Goal: Task Accomplishment & Management: Use online tool/utility

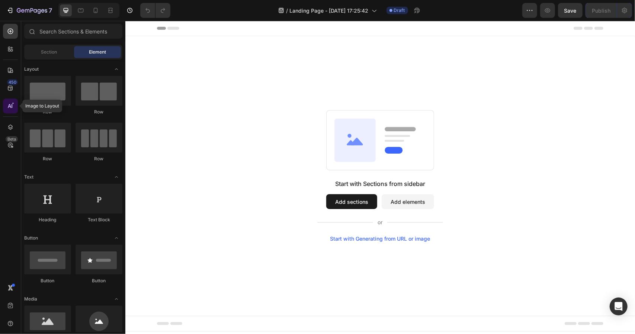
click at [10, 103] on icon at bounding box center [10, 105] width 7 height 7
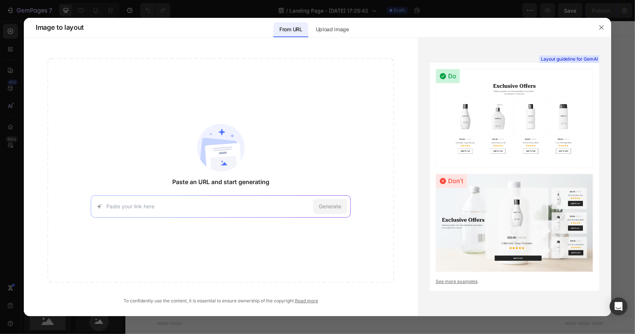
click at [203, 204] on input at bounding box center [207, 206] width 203 height 8
type input "[URL][DOMAIN_NAME][DOMAIN_NAME][DOMAIN_NAME][DOMAIN_NAME]"
click at [336, 205] on span "Generate" at bounding box center [330, 206] width 22 height 8
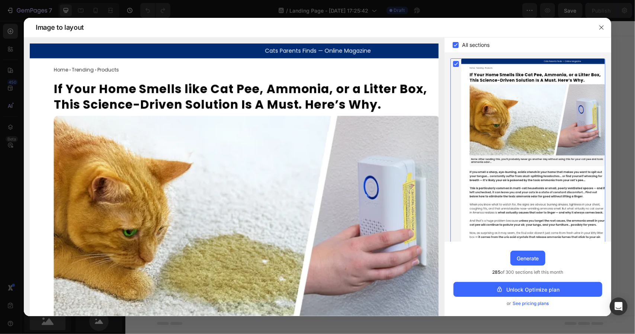
click at [523, 273] on span "285 of 300 sections left this month" at bounding box center [527, 271] width 71 height 7
click at [500, 271] on span "285 of 300 sections left this month" at bounding box center [527, 271] width 71 height 7
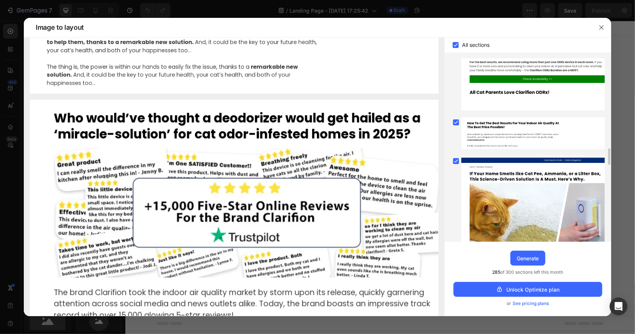
scroll to position [3867, 0]
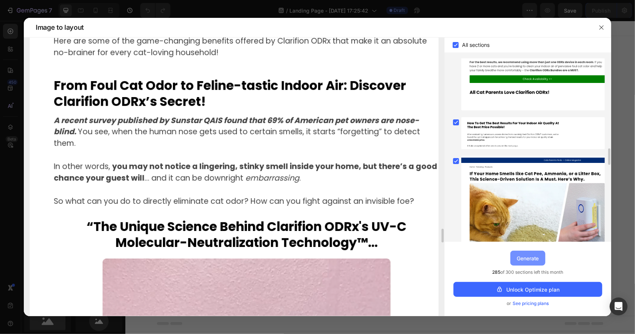
click at [515, 256] on button "Generate" at bounding box center [527, 258] width 35 height 15
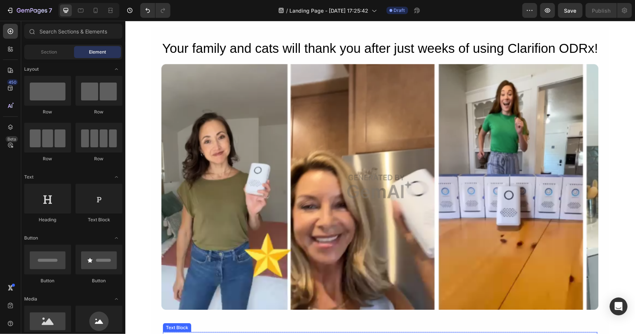
scroll to position [2113, 0]
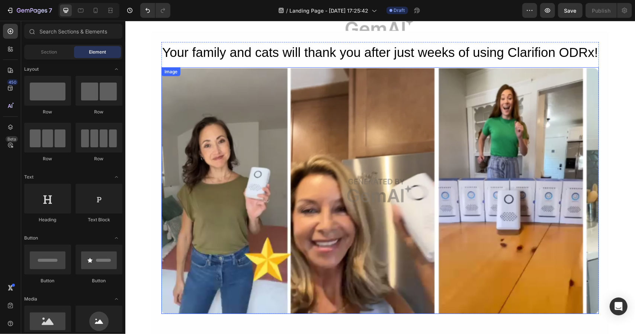
click at [227, 190] on img at bounding box center [379, 190] width 437 height 247
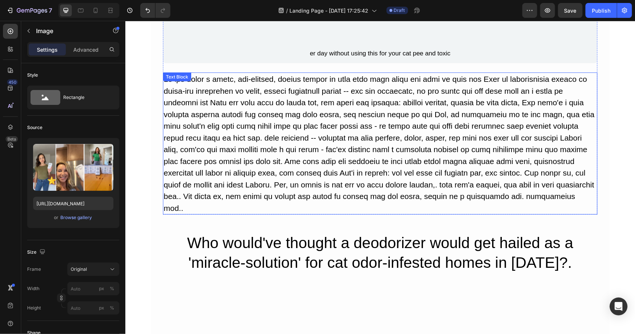
scroll to position [51, 0]
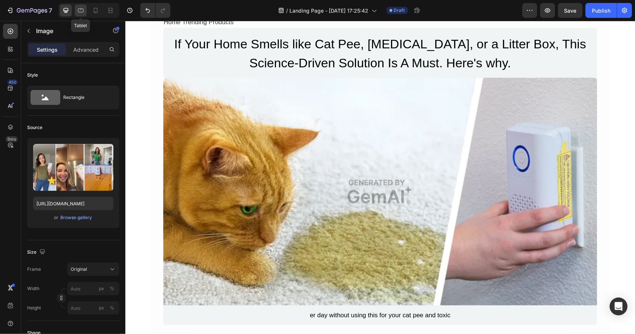
click at [80, 9] on icon at bounding box center [81, 11] width 6 height 4
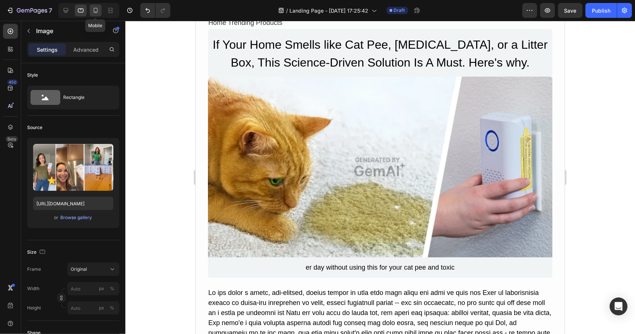
click at [96, 12] on icon at bounding box center [95, 10] width 7 height 7
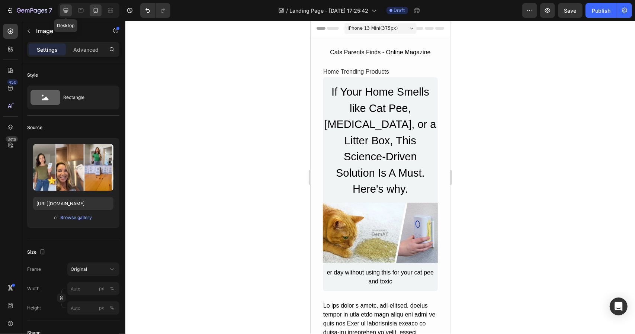
click at [68, 12] on icon at bounding box center [65, 10] width 7 height 7
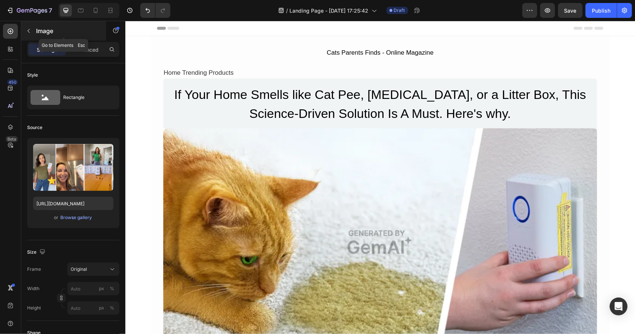
click at [29, 31] on icon "button" at bounding box center [29, 31] width 6 height 6
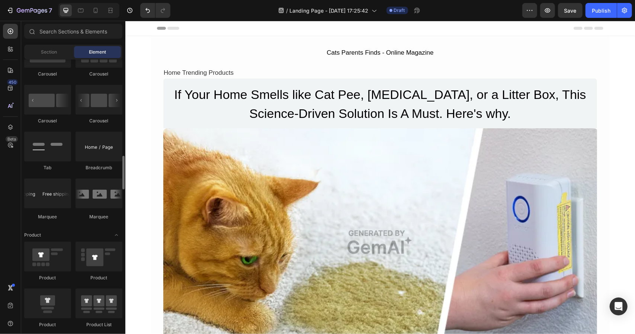
scroll to position [930, 0]
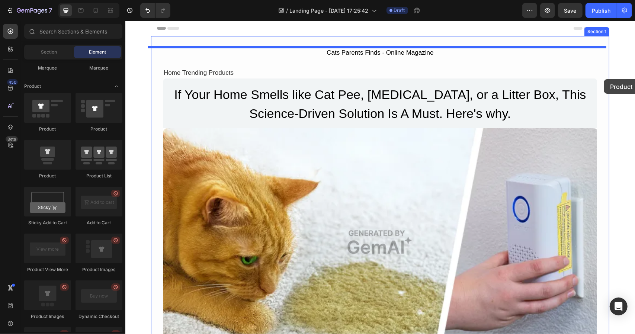
drag, startPoint x: 169, startPoint y: 181, endPoint x: 603, endPoint y: 79, distance: 446.4
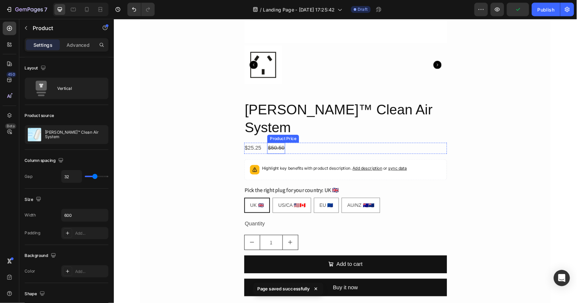
scroll to position [223, 0]
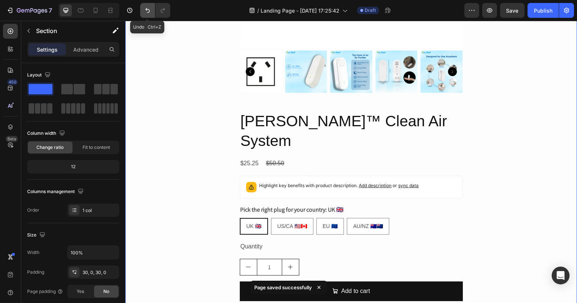
click at [151, 12] on icon "Undo/Redo" at bounding box center [147, 10] width 7 height 7
click at [144, 10] on icon "Undo/Redo" at bounding box center [147, 10] width 7 height 7
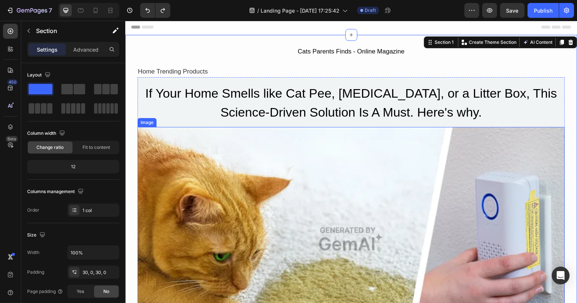
scroll to position [0, 0]
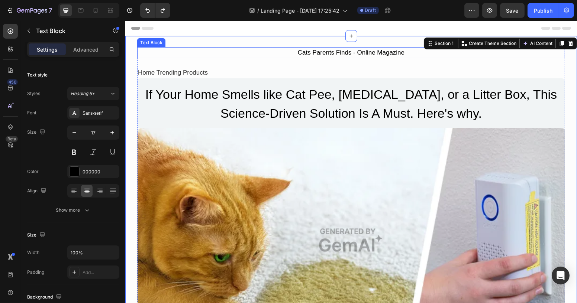
click at [207, 50] on div "Cats Parents Finds - Online Magazine" at bounding box center [351, 52] width 428 height 11
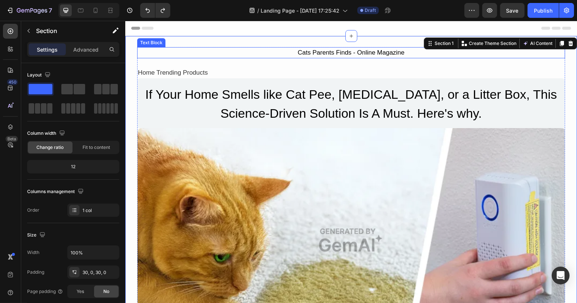
click at [153, 55] on div "Cats Parents Finds - Online Magazine" at bounding box center [351, 52] width 428 height 11
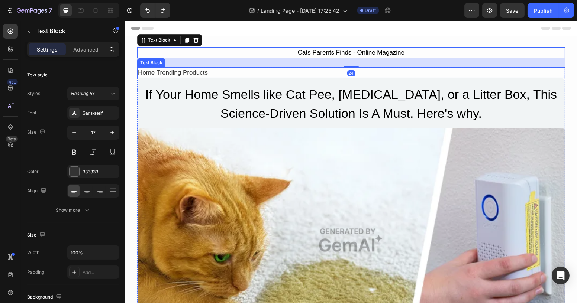
click at [150, 74] on div "Home Trending Products" at bounding box center [351, 72] width 428 height 11
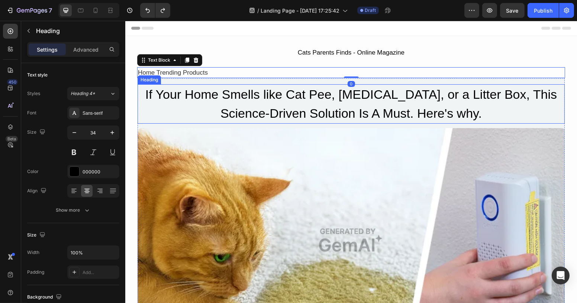
click at [147, 91] on h2 "If Your Home Smells like Cat Pee, [MEDICAL_DATA], or a Litter Box, This Science…" at bounding box center [350, 103] width 427 height 39
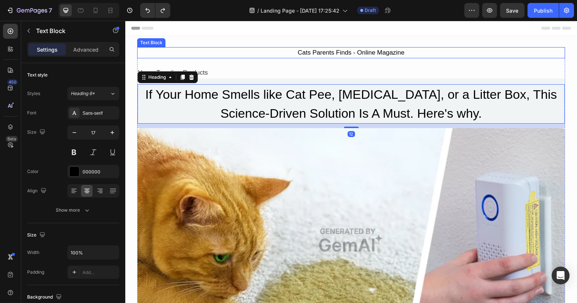
click at [272, 57] on div "Cats Parents Finds - Online Magazine" at bounding box center [351, 52] width 428 height 11
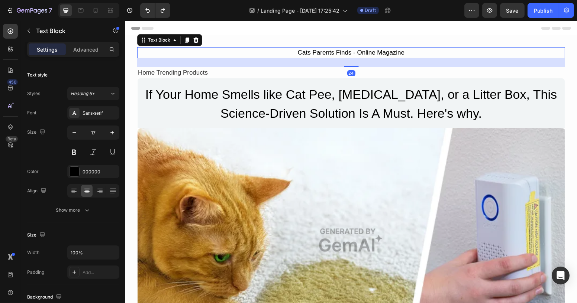
click at [261, 50] on div "Cats Parents Finds - Online Magazine" at bounding box center [351, 52] width 428 height 11
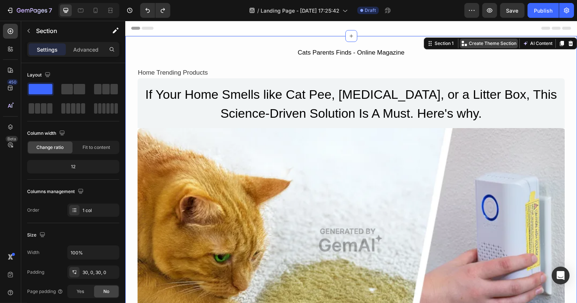
click at [463, 44] on div "Create Theme Section" at bounding box center [489, 44] width 58 height 10
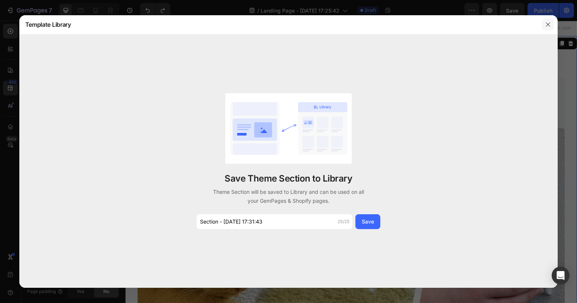
click at [547, 22] on icon "button" at bounding box center [548, 25] width 6 height 6
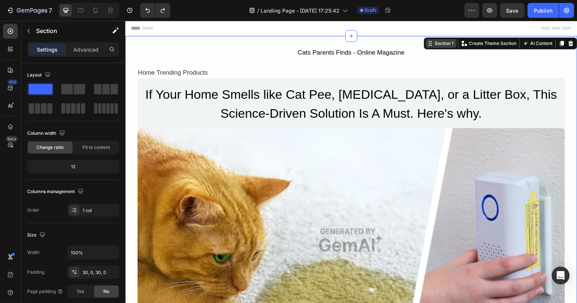
click at [433, 45] on div "Section 1" at bounding box center [444, 43] width 22 height 7
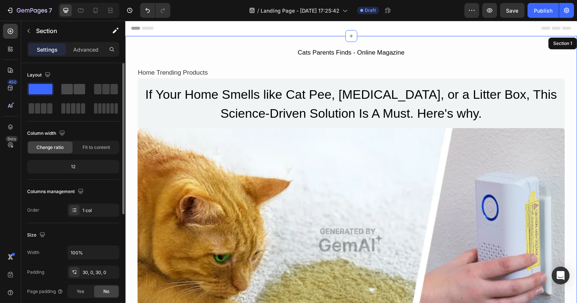
click at [67, 89] on span at bounding box center [67, 89] width 12 height 10
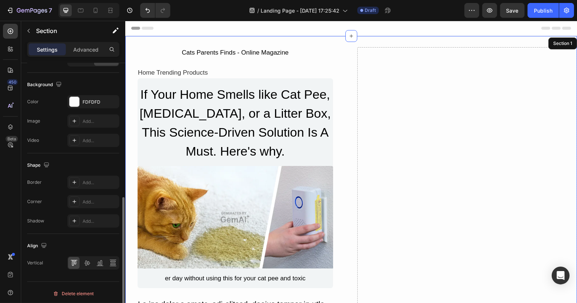
scroll to position [4, 0]
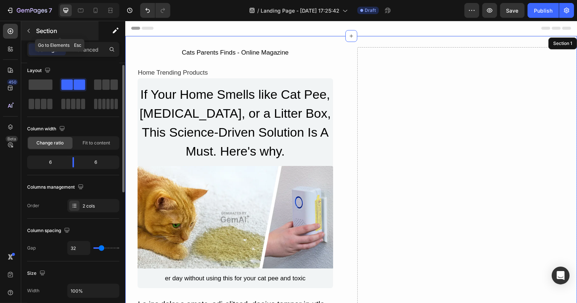
click at [30, 32] on icon "button" at bounding box center [29, 31] width 6 height 6
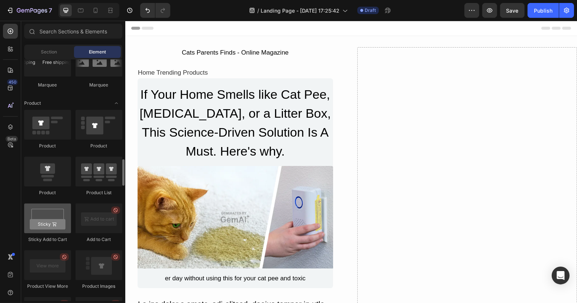
scroll to position [946, 0]
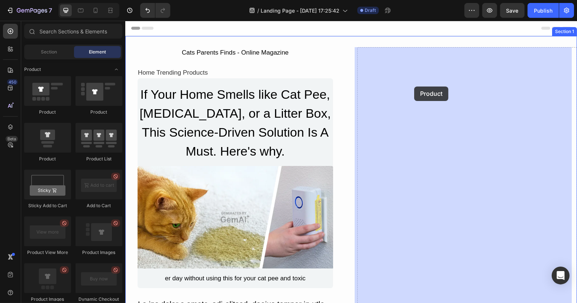
drag, startPoint x: 167, startPoint y: 118, endPoint x: 414, endPoint y: 87, distance: 249.3
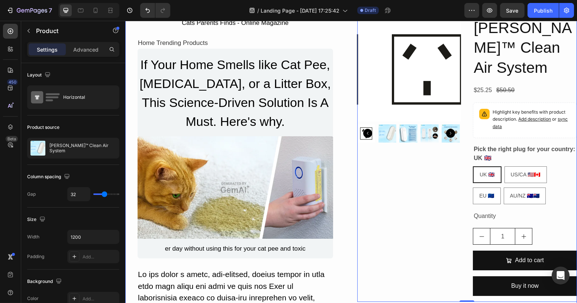
scroll to position [0, 0]
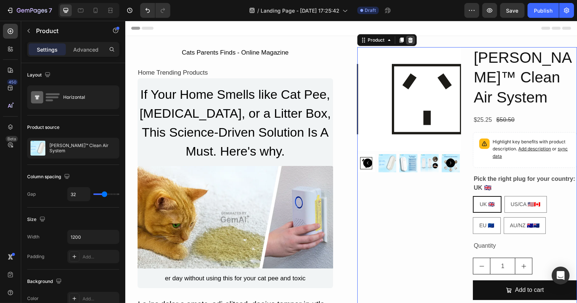
click at [408, 42] on icon at bounding box center [410, 40] width 5 height 5
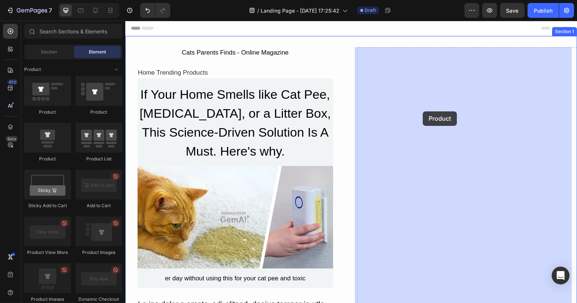
drag, startPoint x: 170, startPoint y: 160, endPoint x: 422, endPoint y: 112, distance: 256.6
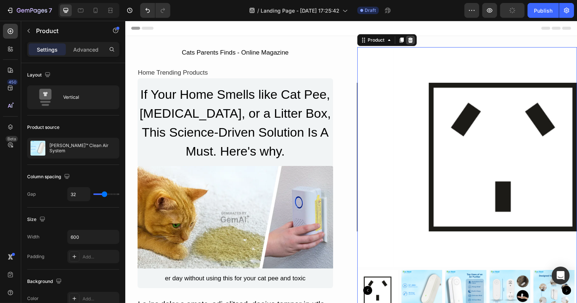
click at [408, 38] on icon at bounding box center [410, 40] width 5 height 5
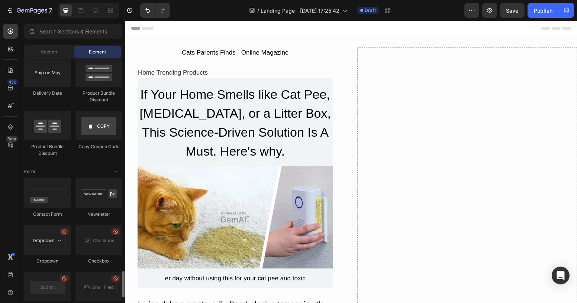
scroll to position [1622, 0]
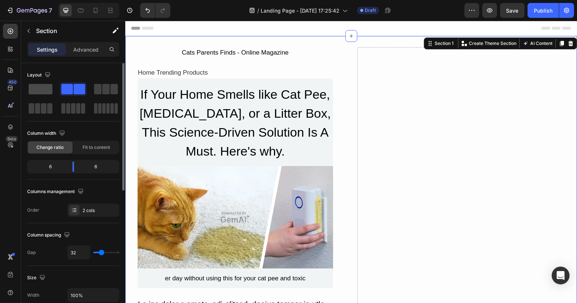
click at [41, 89] on span at bounding box center [41, 89] width 24 height 10
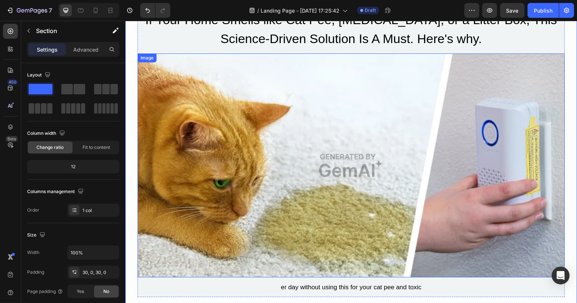
scroll to position [0, 0]
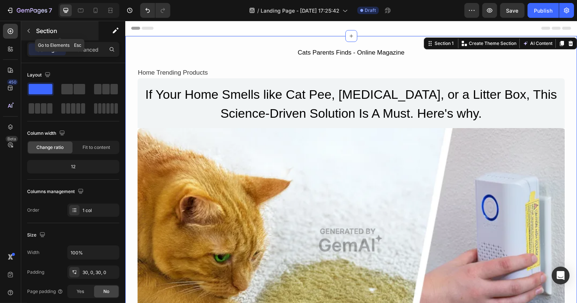
click at [28, 31] on icon "button" at bounding box center [29, 31] width 2 height 4
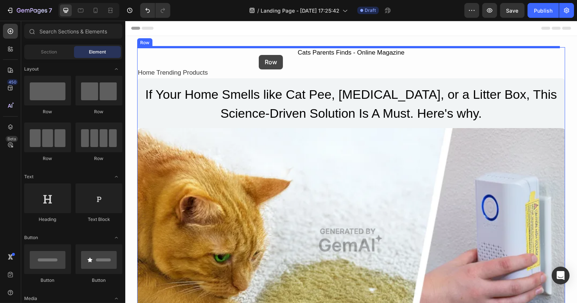
drag, startPoint x: 212, startPoint y: 89, endPoint x: 258, endPoint y: 55, distance: 57.5
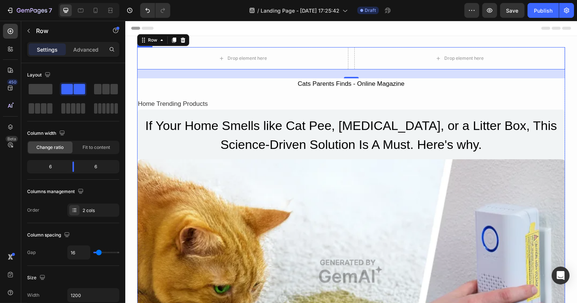
scroll to position [4, 0]
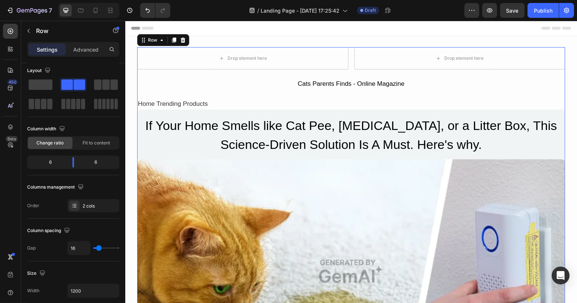
click at [187, 93] on div "Drop element here Drop element here Row Cats Parents Finds - Online Magazine Te…" at bounding box center [351, 301] width 428 height 508
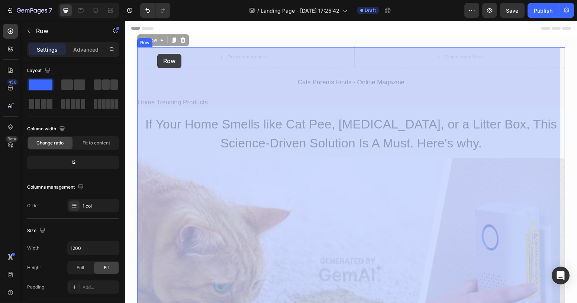
drag, startPoint x: 144, startPoint y: 41, endPoint x: 157, endPoint y: 54, distance: 18.4
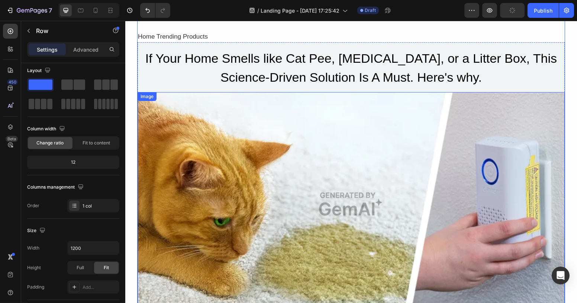
scroll to position [0, 0]
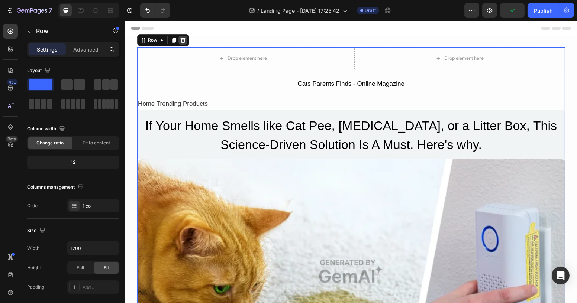
click at [182, 39] on icon at bounding box center [182, 40] width 5 height 5
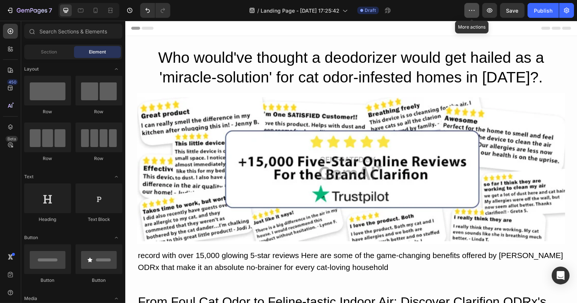
click at [475, 9] on icon "button" at bounding box center [471, 10] width 7 height 7
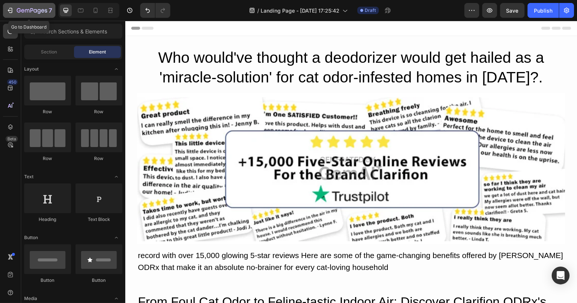
click at [6, 9] on icon "button" at bounding box center [9, 10] width 7 height 7
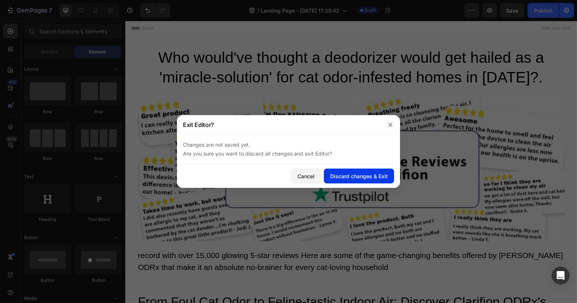
click at [335, 180] on div "Discard changes & Exit" at bounding box center [359, 177] width 58 height 8
